Goal: Task Accomplishment & Management: Manage account settings

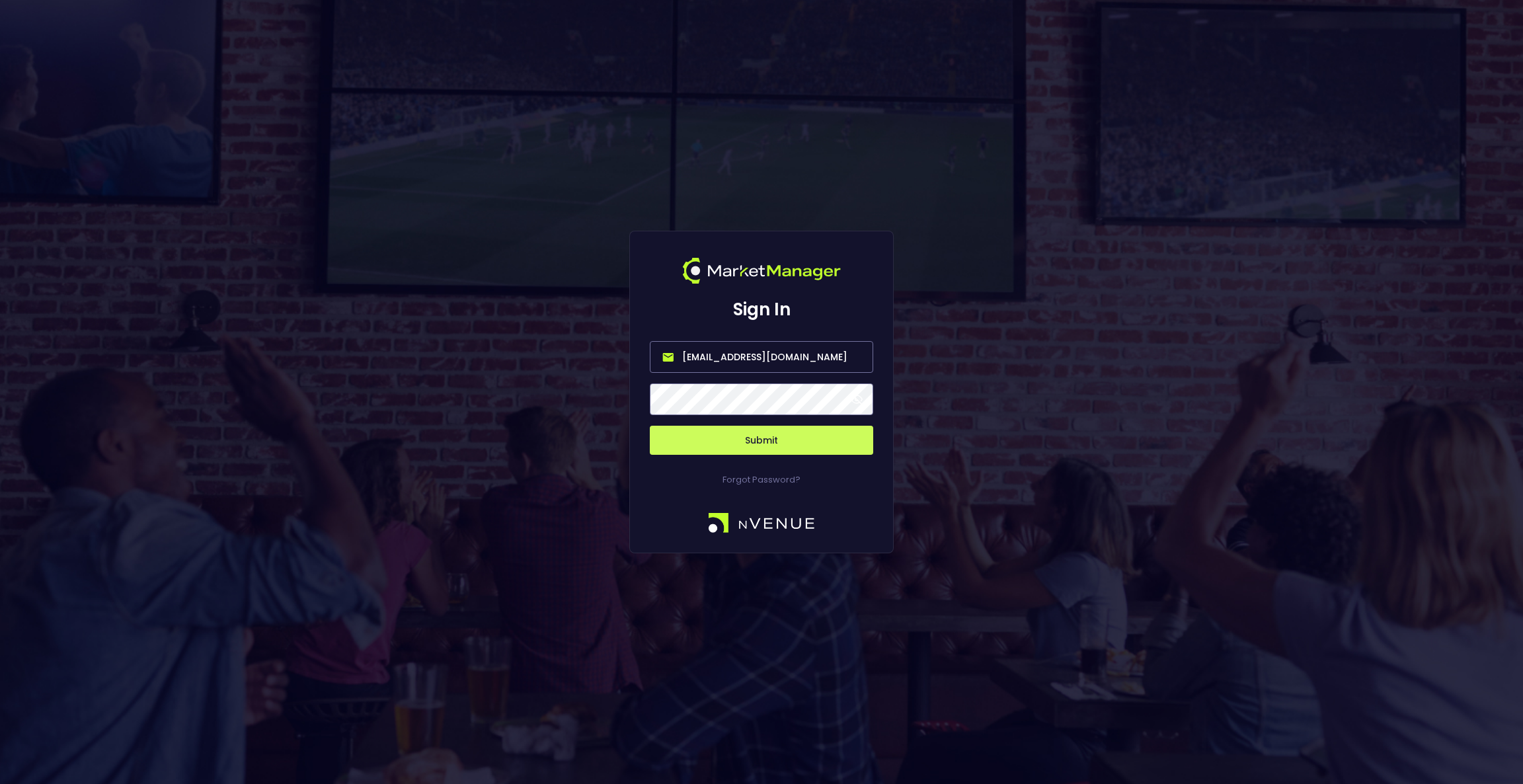
click at [795, 368] on input "[EMAIL_ADDRESS][DOMAIN_NAME]" at bounding box center [761, 356] width 223 height 32
type input "[EMAIL_ADDRESS][DOMAIN_NAME]"
click at [732, 438] on button "Submit" at bounding box center [761, 440] width 223 height 29
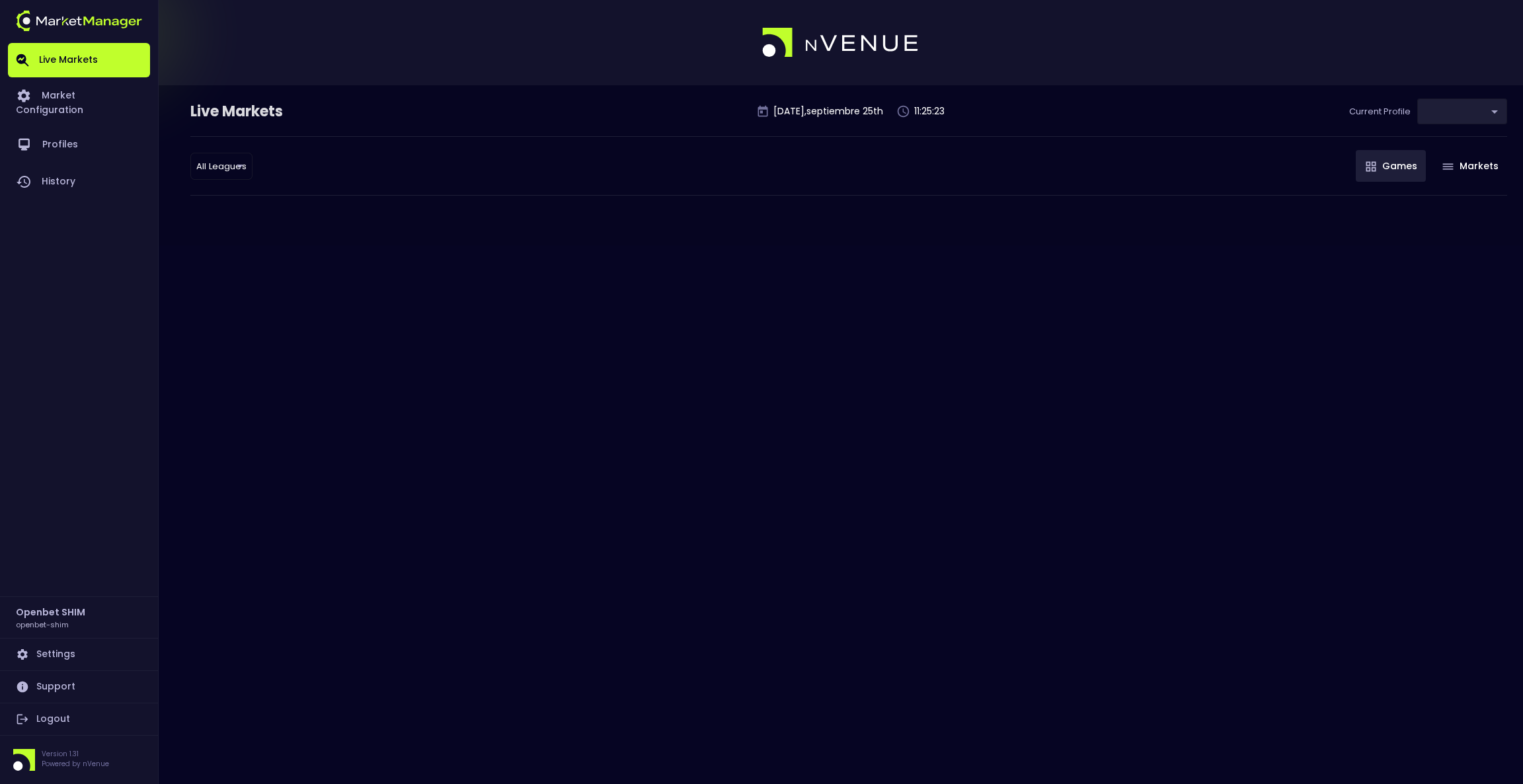
type input "04a2ae1d-a1ce-4693-adc0-1b4c1732d28c"
click at [120, 100] on link "Market Configuration" at bounding box center [79, 102] width 142 height 49
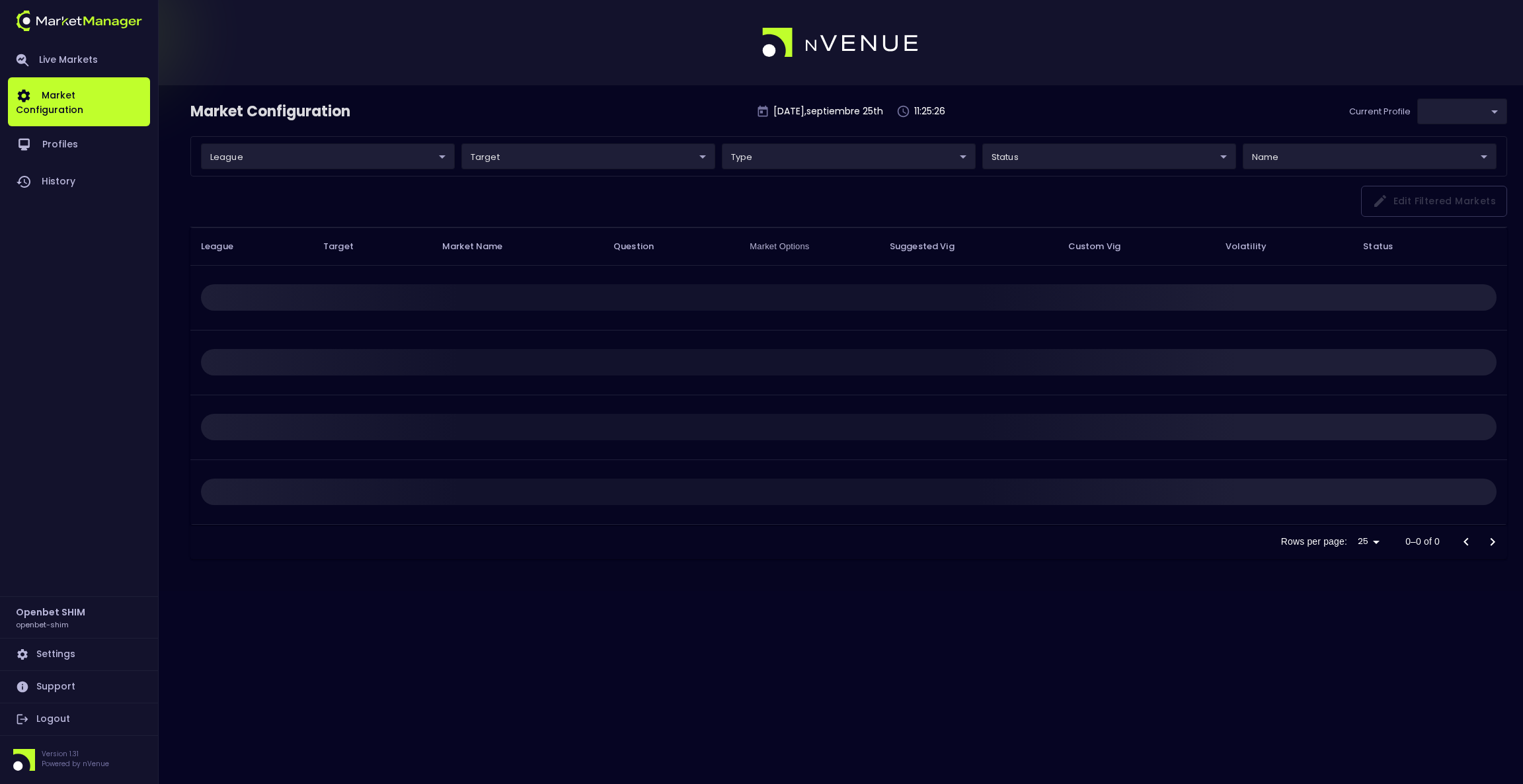
type input "04a2ae1d-a1ce-4693-adc0-1b4c1732d28c"
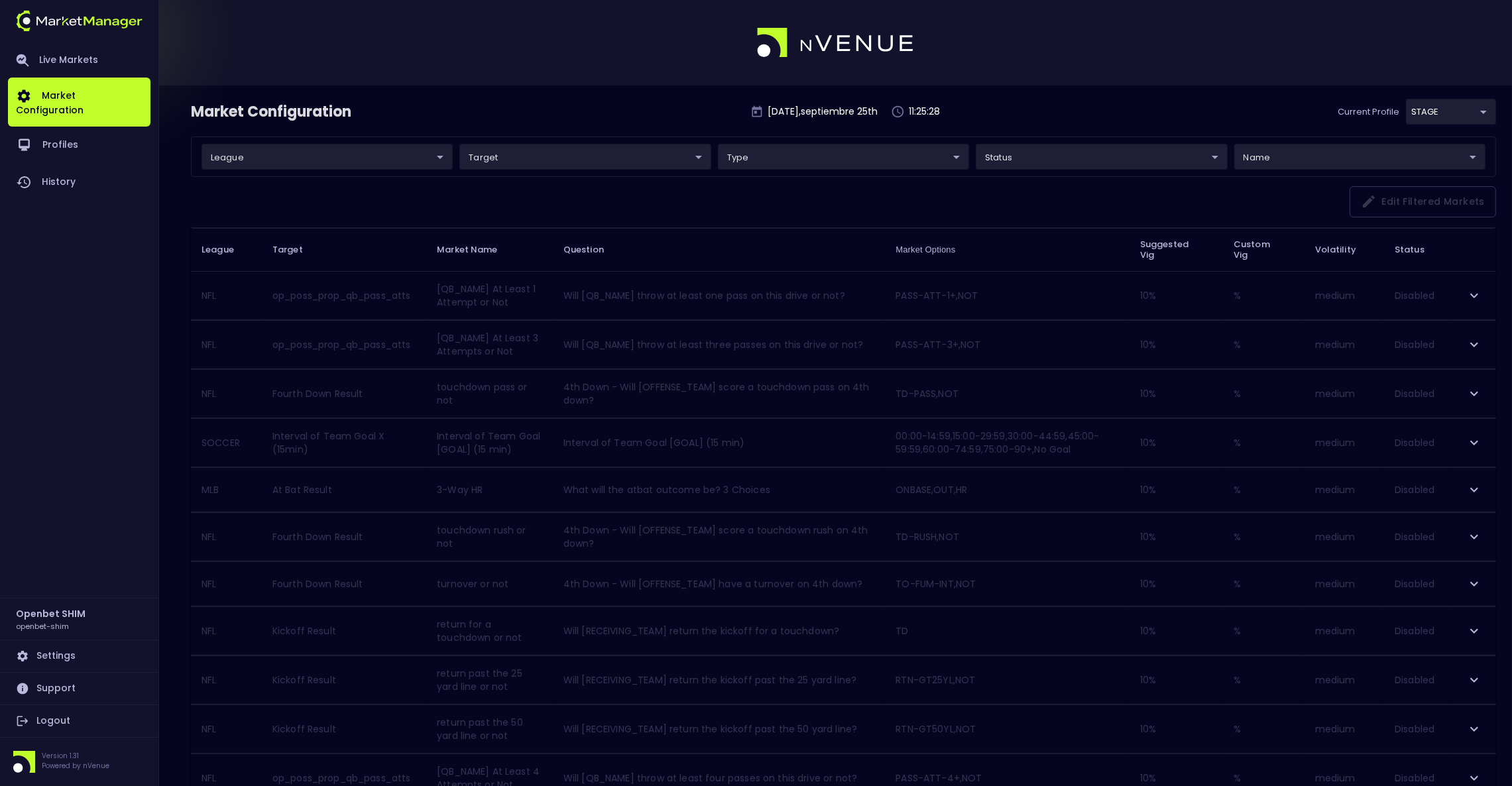
click at [353, 157] on body "Live Markets Market Configuration Profiles History Openbet SHIM openbet-shim Se…" at bounding box center [756, 770] width 1512 height 1540
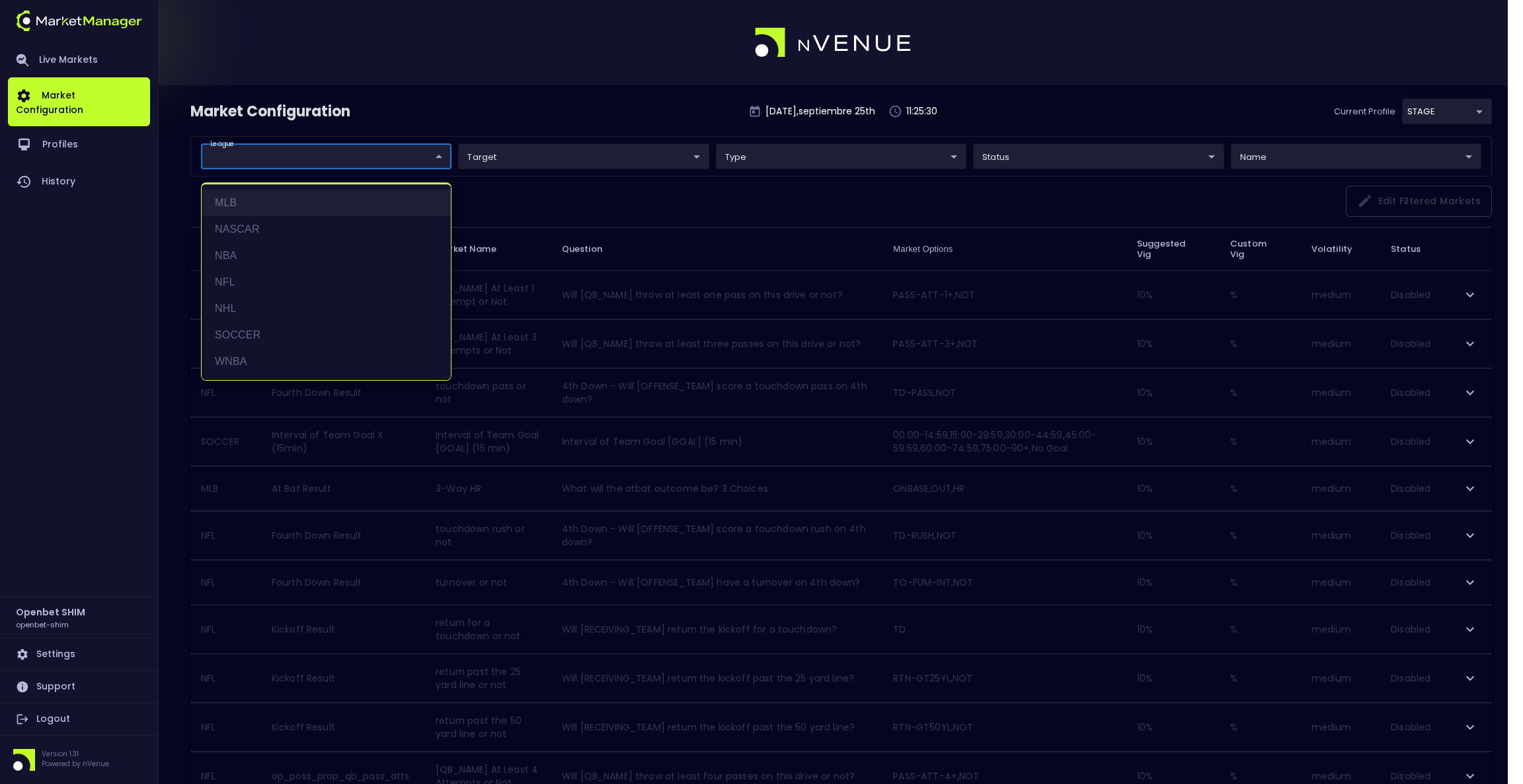
click at [303, 206] on li "MLB" at bounding box center [326, 202] width 249 height 26
type input "MLB"
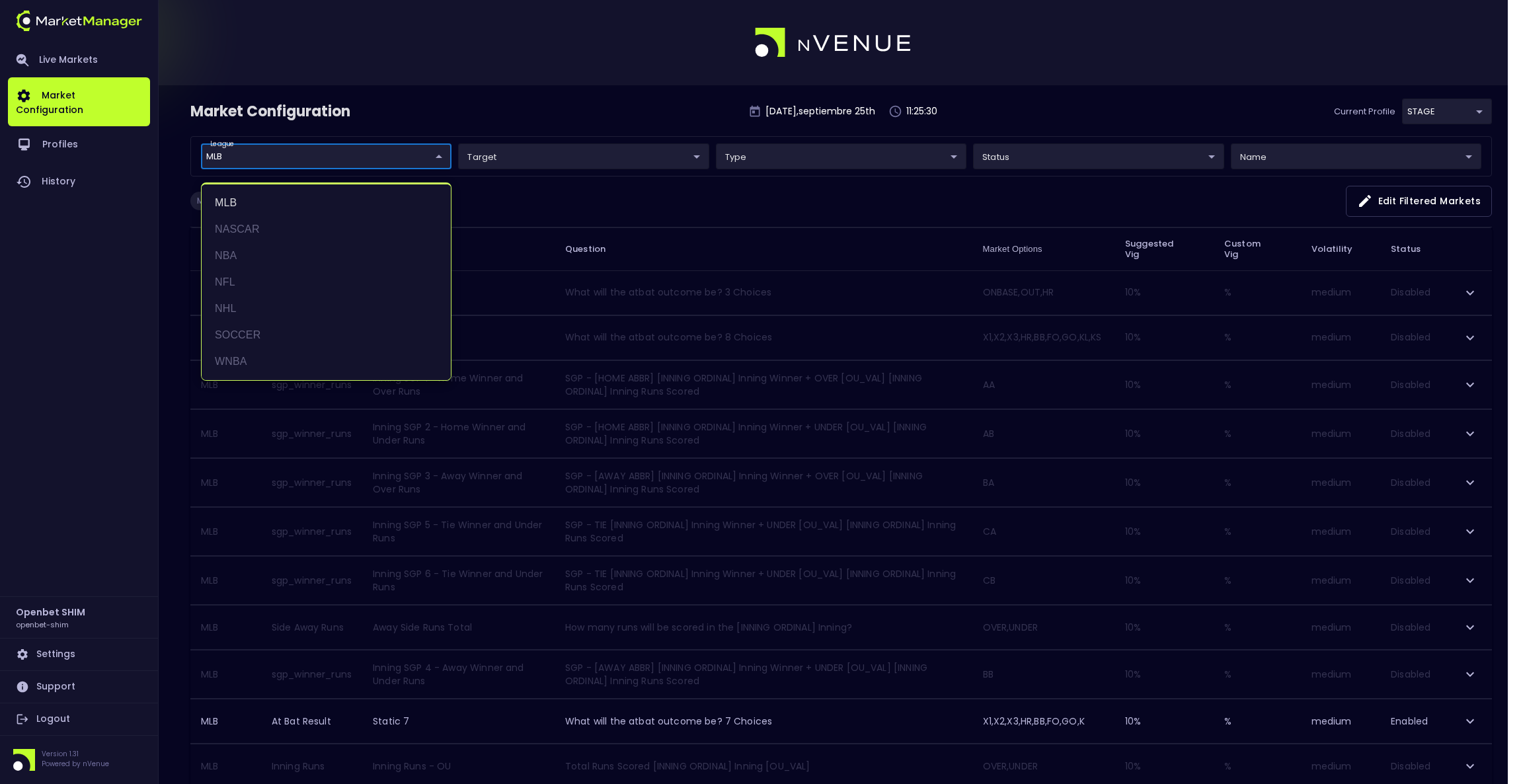
click at [470, 108] on div at bounding box center [761, 392] width 1523 height 784
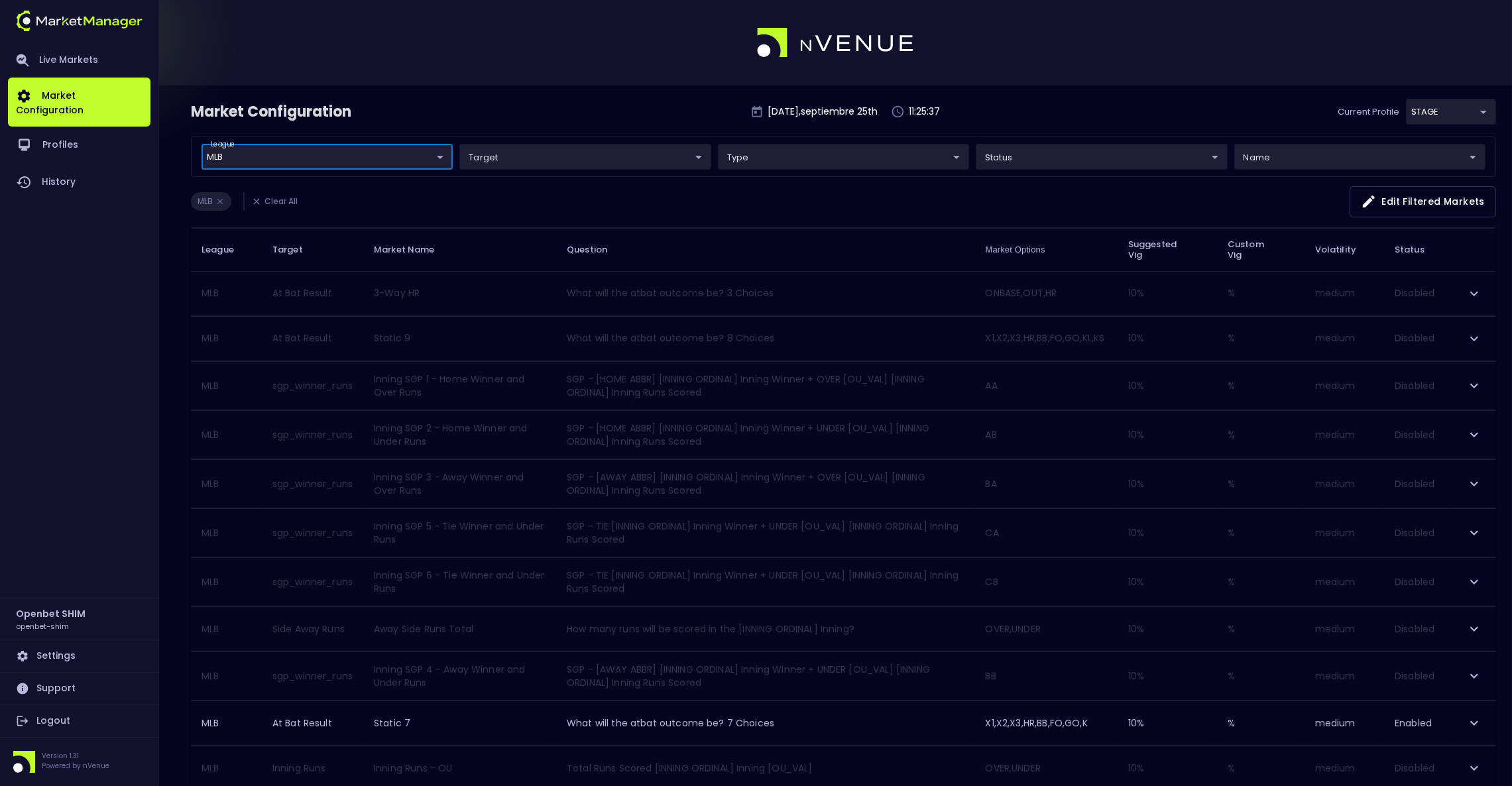
click at [1428, 109] on body "Live Markets Market Configuration Profiles History Openbet SHIM openbet-shim Se…" at bounding box center [756, 746] width 1512 height 1492
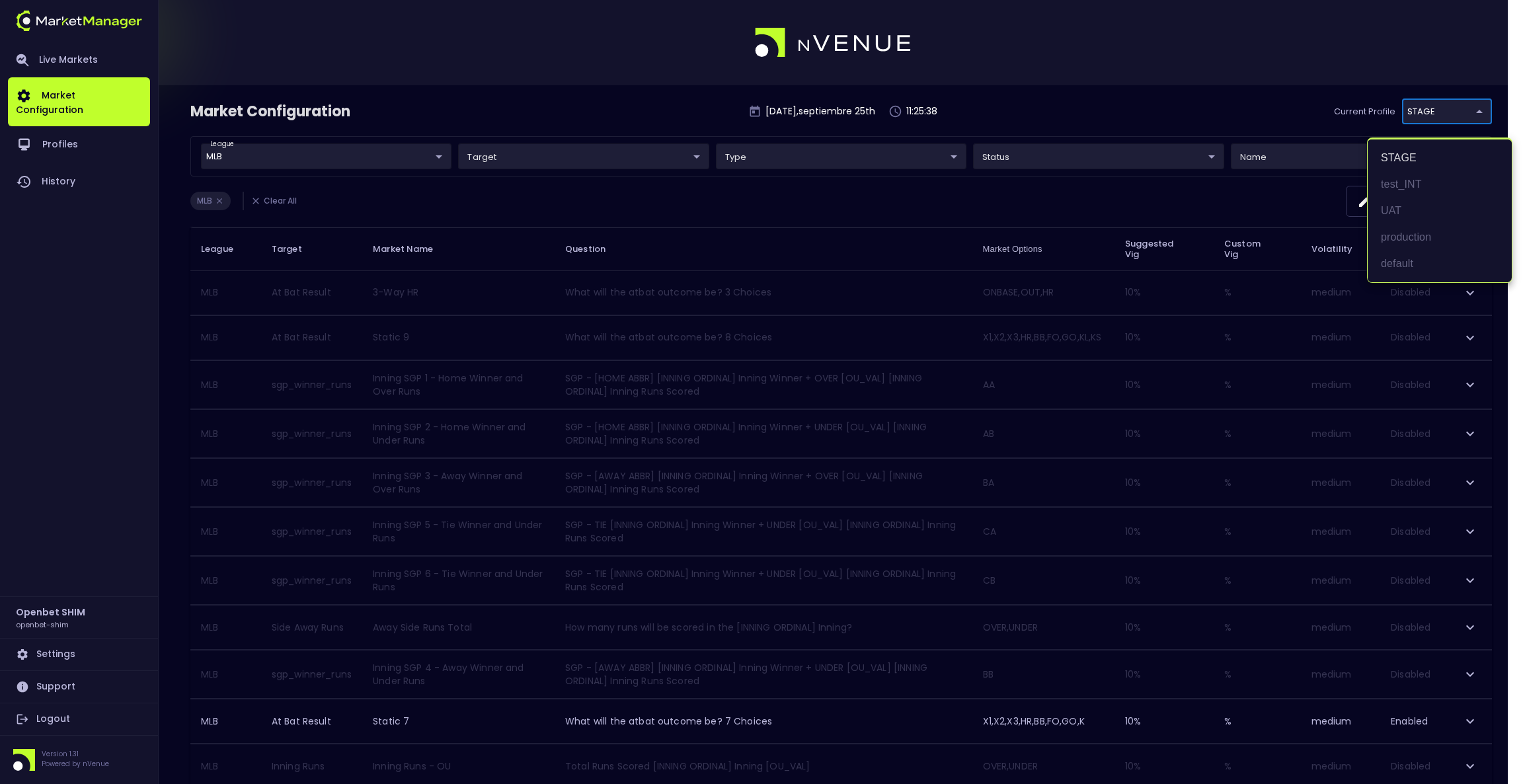
click at [1081, 95] on div at bounding box center [761, 392] width 1523 height 784
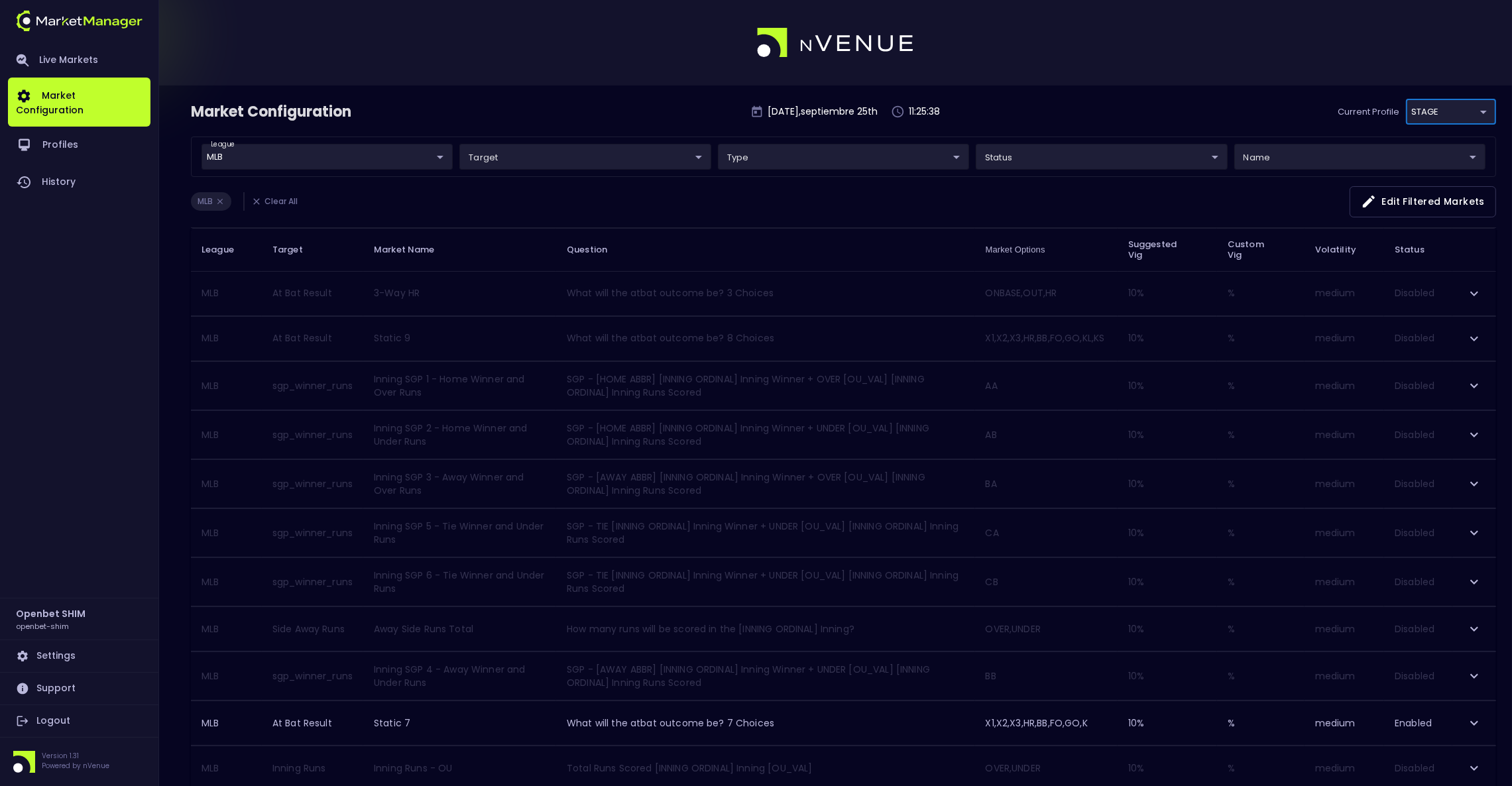
click at [1076, 142] on div "league MLB MLB ​ target ​ ​ type ​ ​ status ​ ​ name ​ ​" at bounding box center [843, 156] width 1305 height 40
click at [1074, 151] on body "Live Markets Market Configuration Profiles History Openbet SHIM openbet-shim Se…" at bounding box center [756, 746] width 1512 height 1492
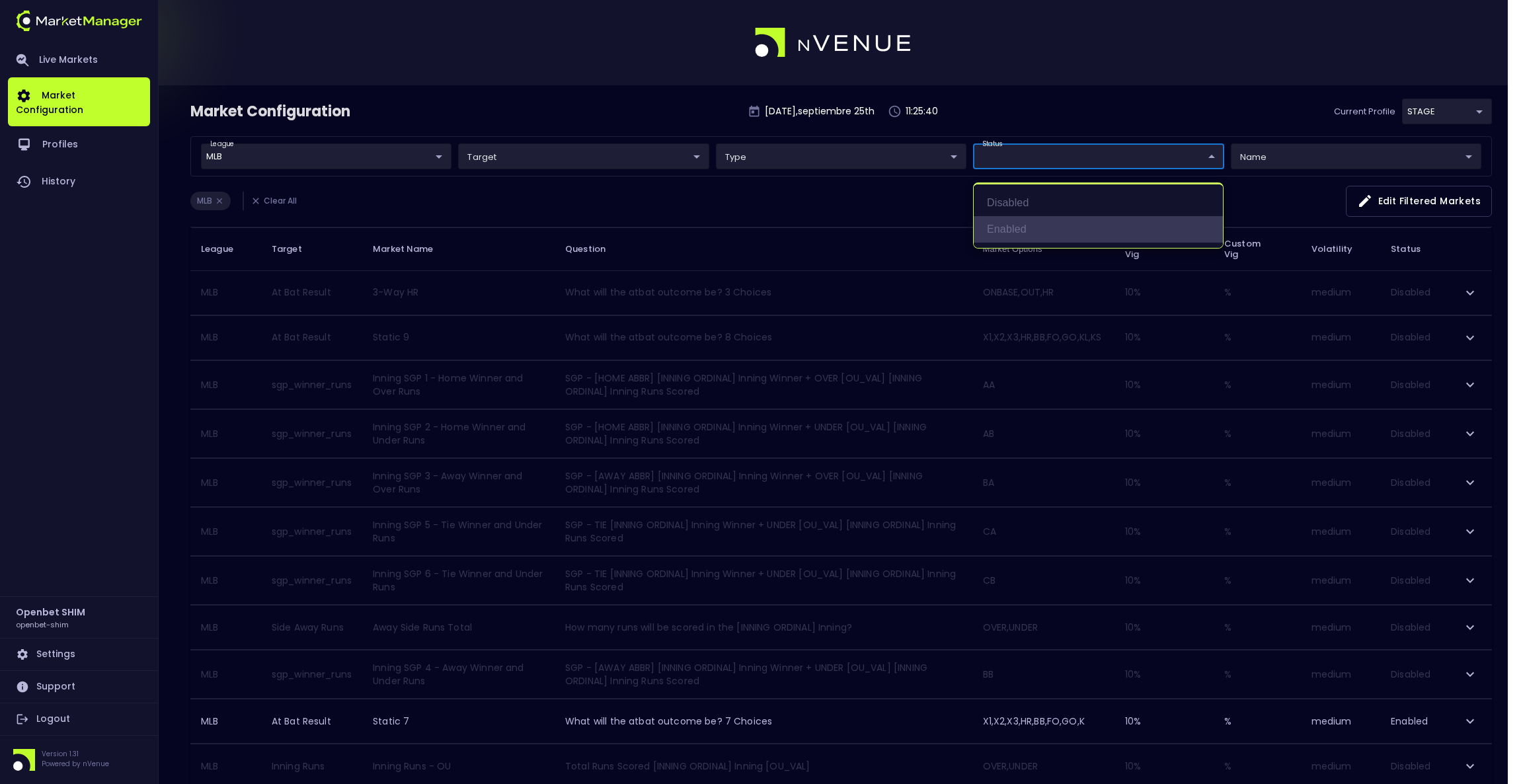
click at [1049, 225] on li "Enabled" at bounding box center [1098, 229] width 249 height 26
type input "Enabled"
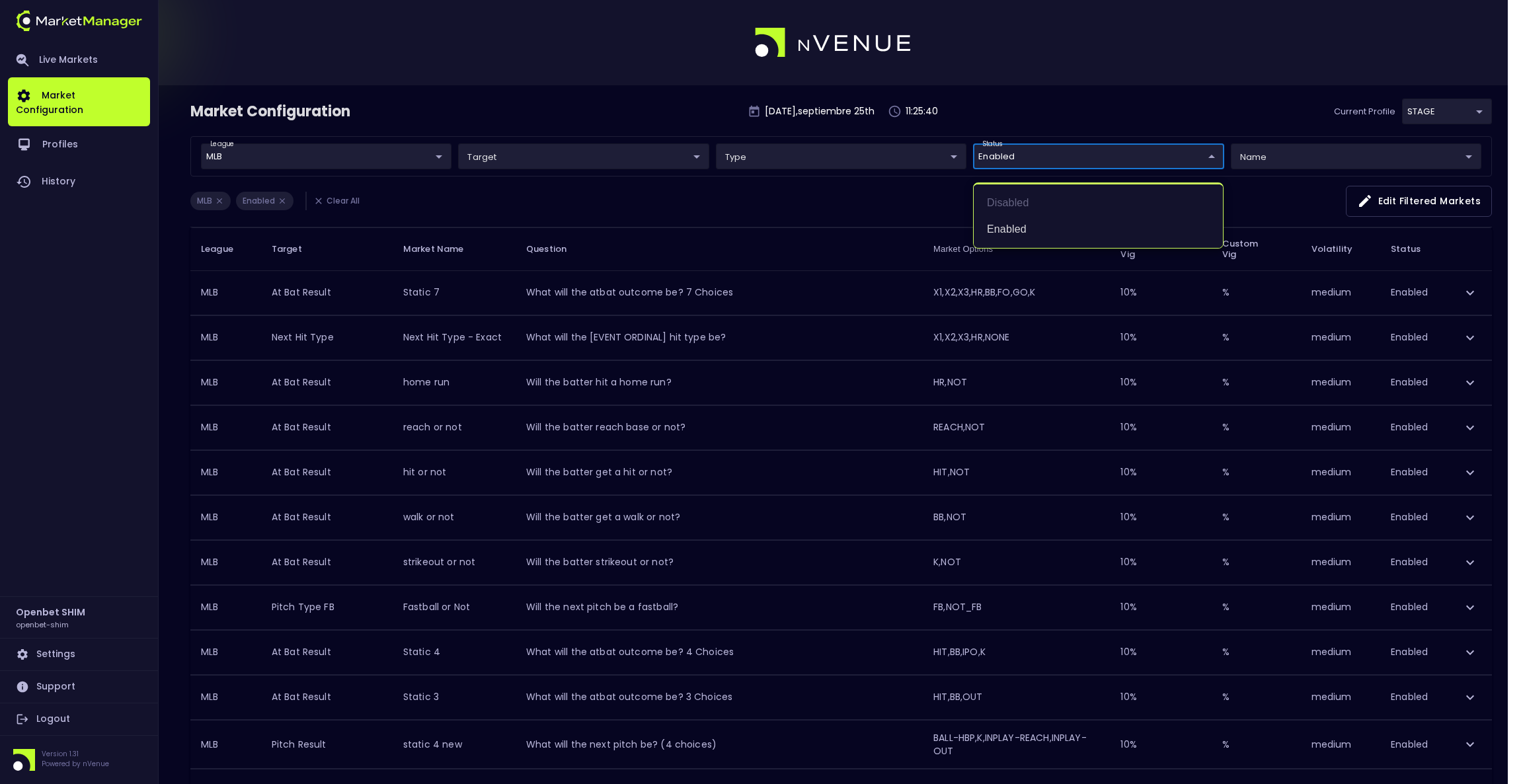
click at [1119, 105] on div at bounding box center [761, 392] width 1523 height 784
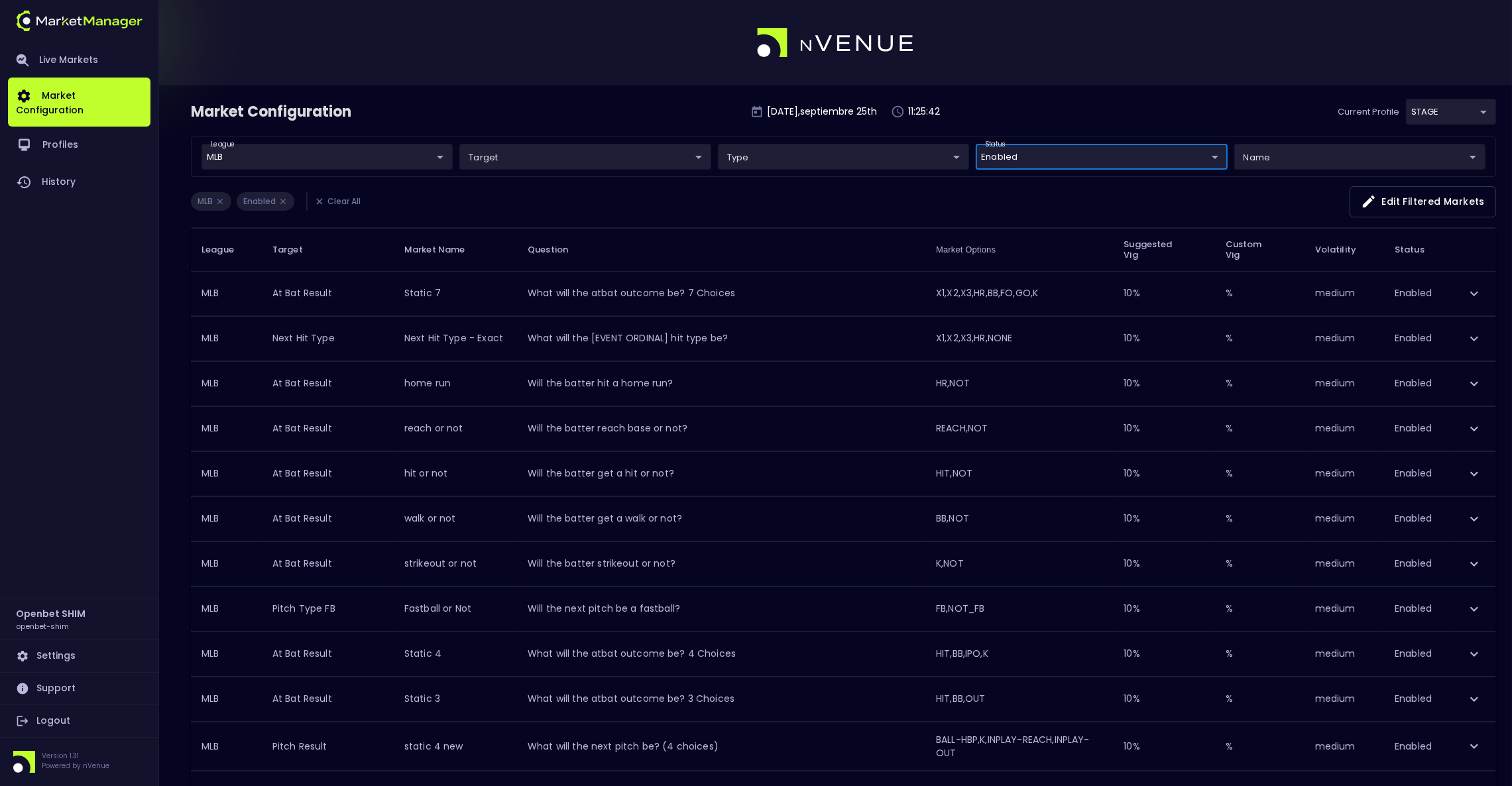
click at [1443, 113] on body "Live Markets Market Configuration Profiles History Openbet SHIM openbet-shim Se…" at bounding box center [756, 513] width 1512 height 1026
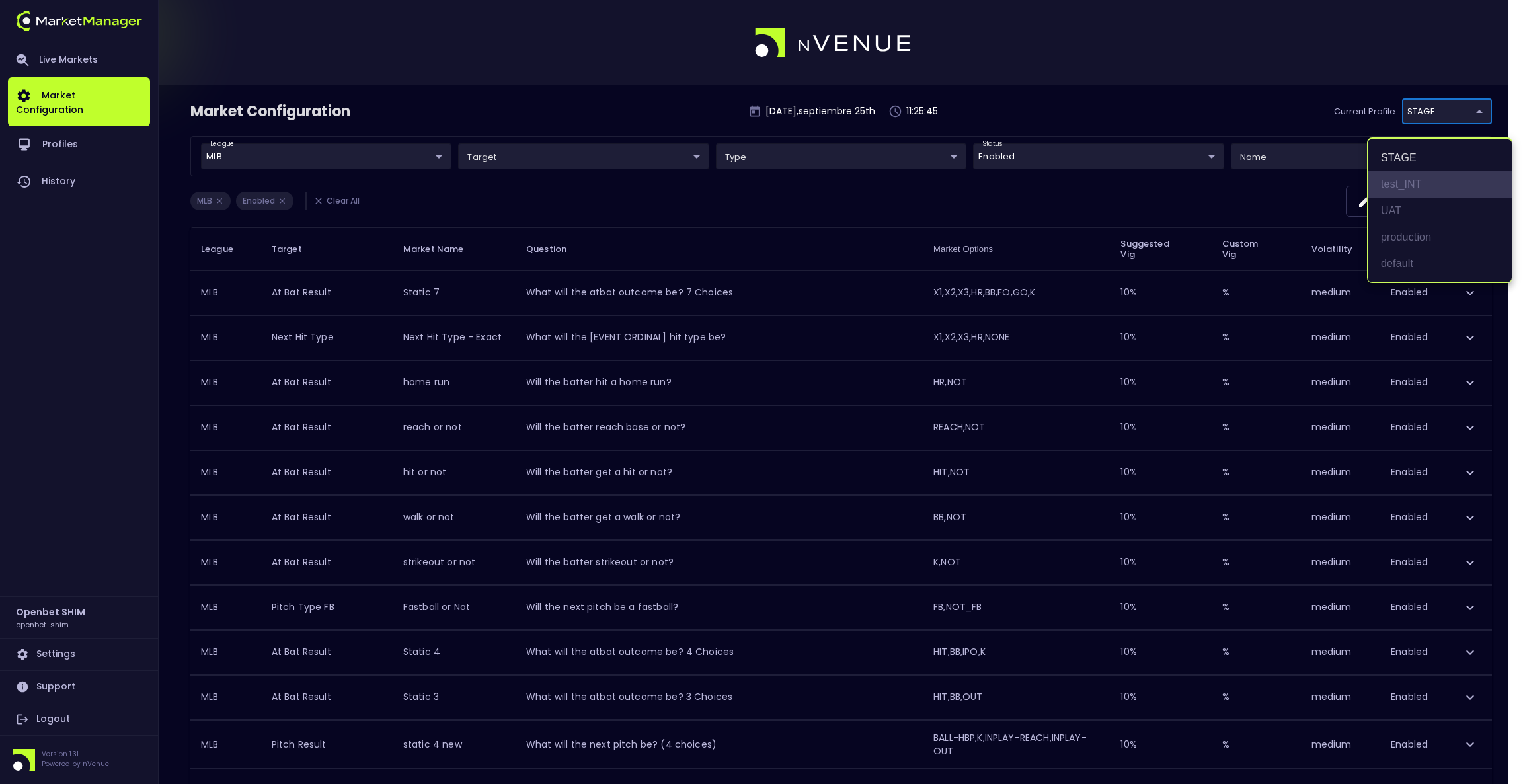
click at [1407, 184] on li "test_INT" at bounding box center [1440, 184] width 144 height 26
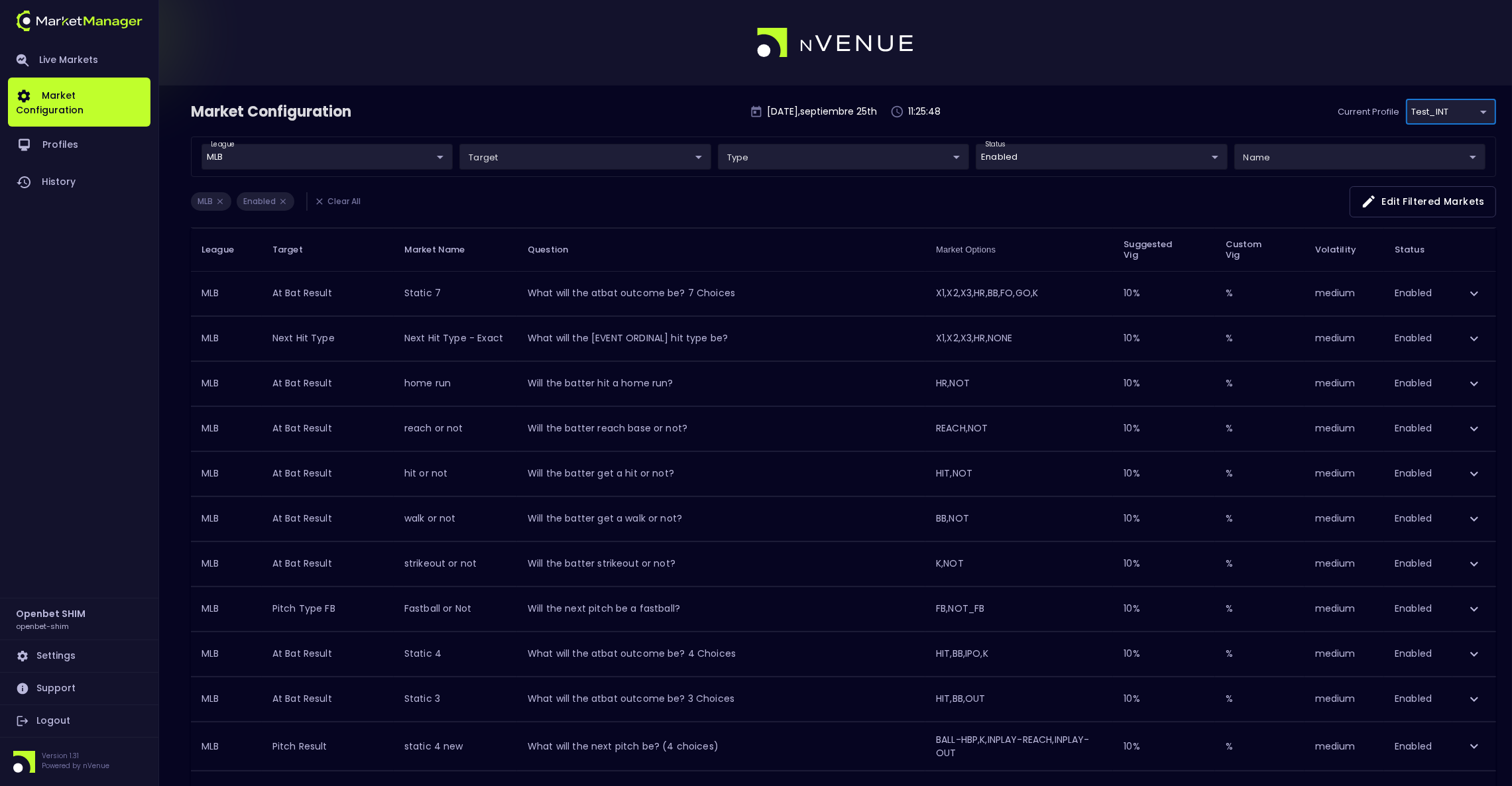
click at [1441, 109] on body "Live Markets Market Configuration Profiles History Openbet SHIM openbet-shim Se…" at bounding box center [756, 513] width 1512 height 1026
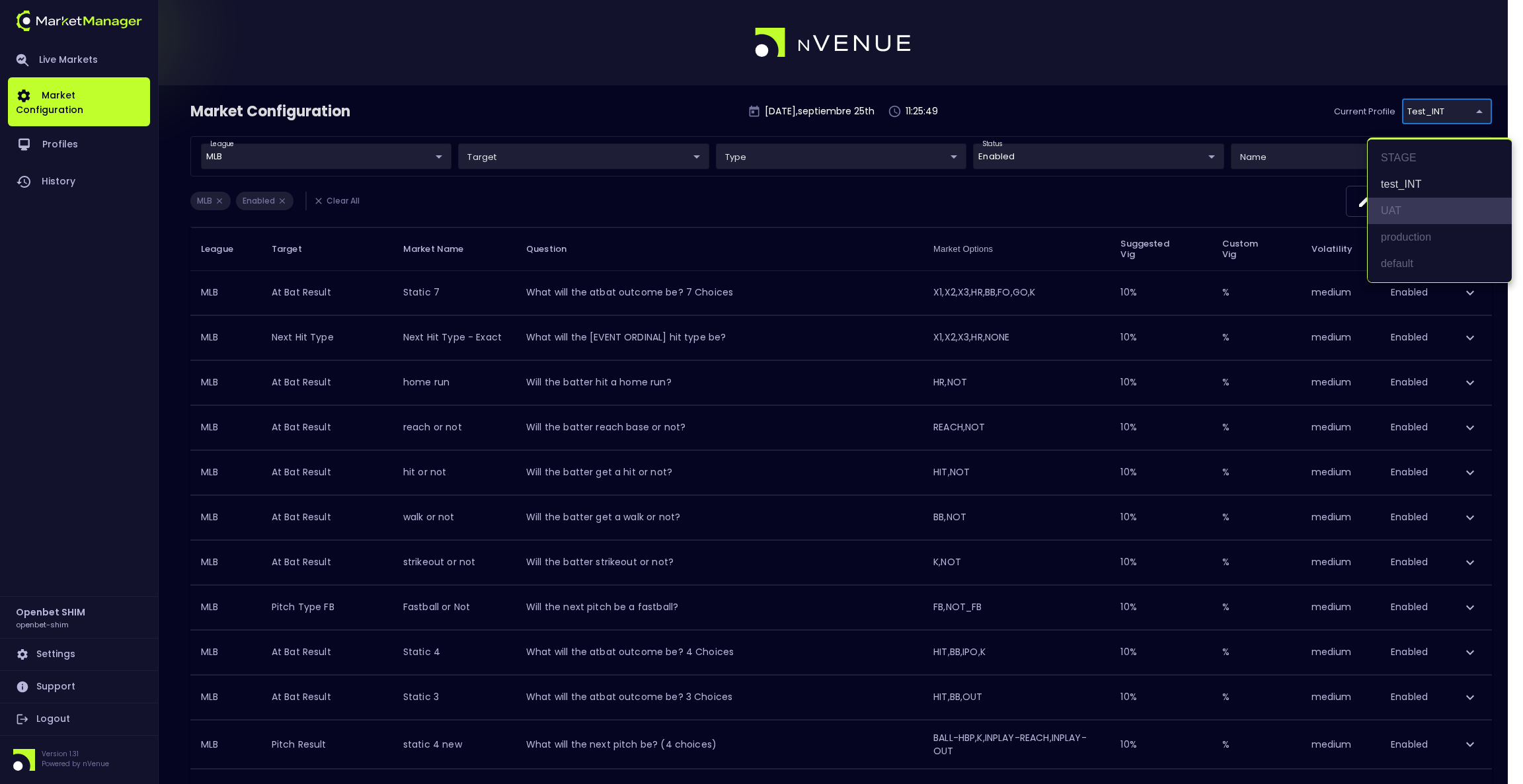
click at [1409, 210] on li "UAT" at bounding box center [1440, 210] width 144 height 26
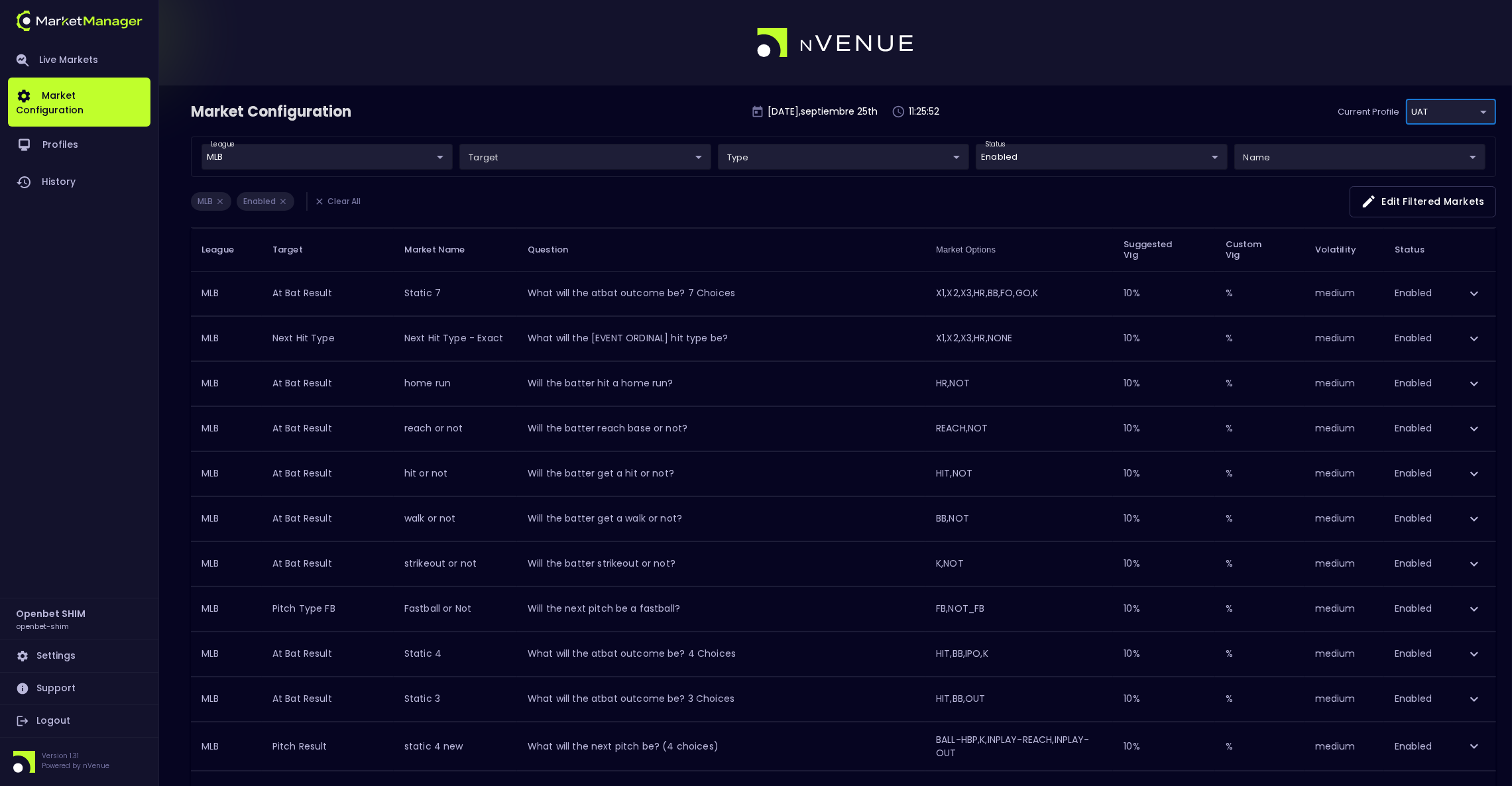
click at [1459, 113] on body "Live Markets Market Configuration Profiles History Openbet SHIM openbet-shim Se…" at bounding box center [756, 513] width 1512 height 1026
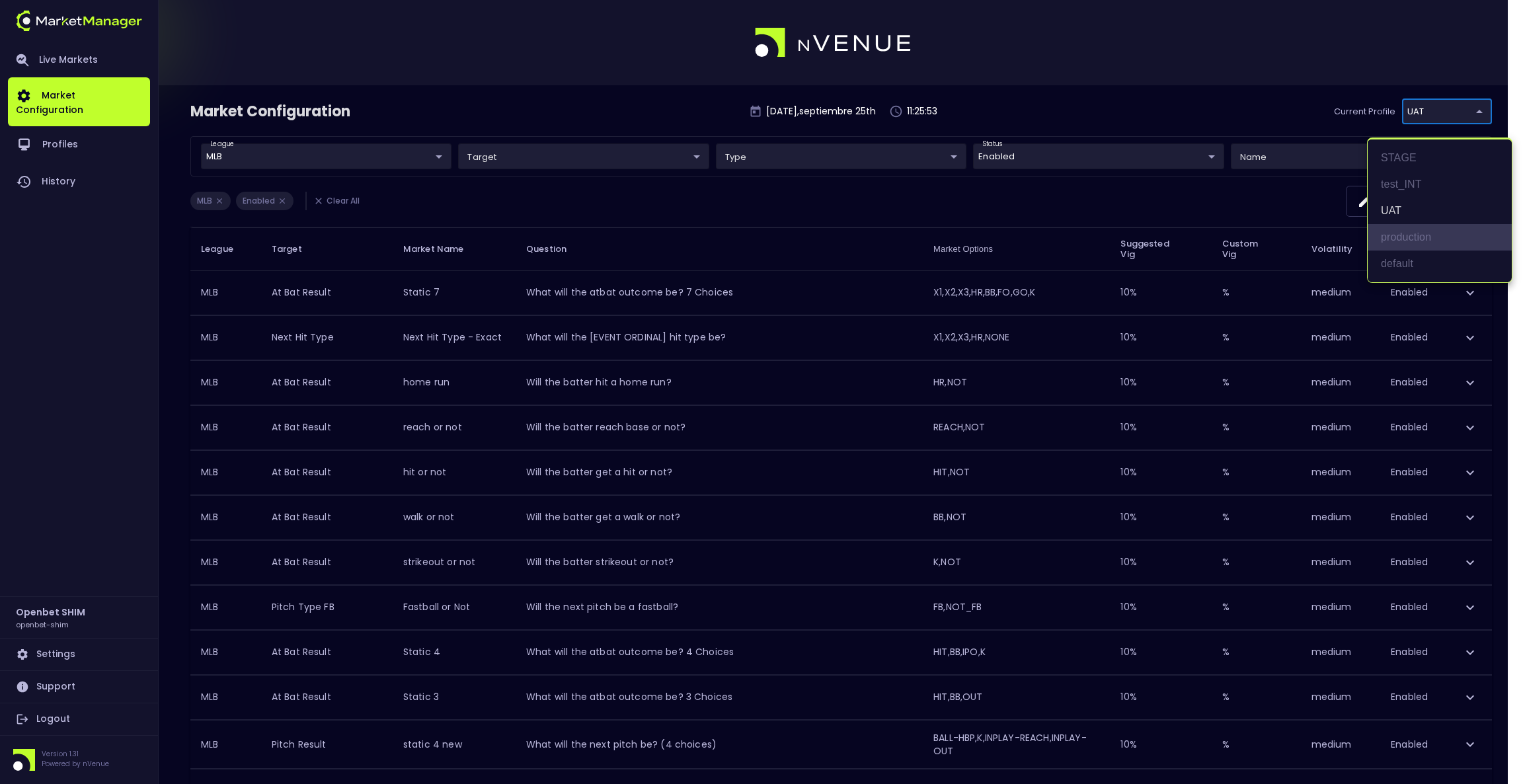
click at [1418, 237] on li "production" at bounding box center [1440, 237] width 144 height 26
type input "2a6abf63-c314-44e9-bba0-df9808dfb38b"
